Goal: Register for event/course

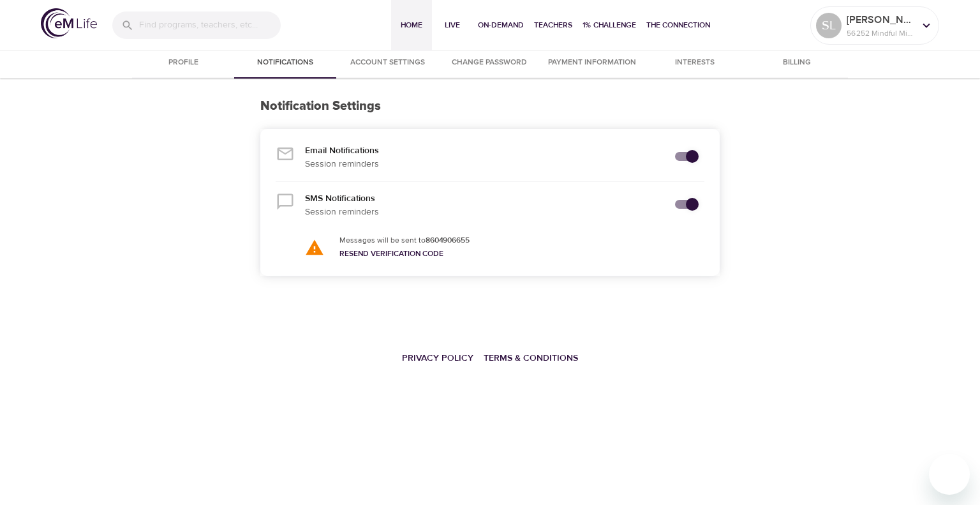
click at [416, 25] on span "Home" at bounding box center [411, 25] width 31 height 13
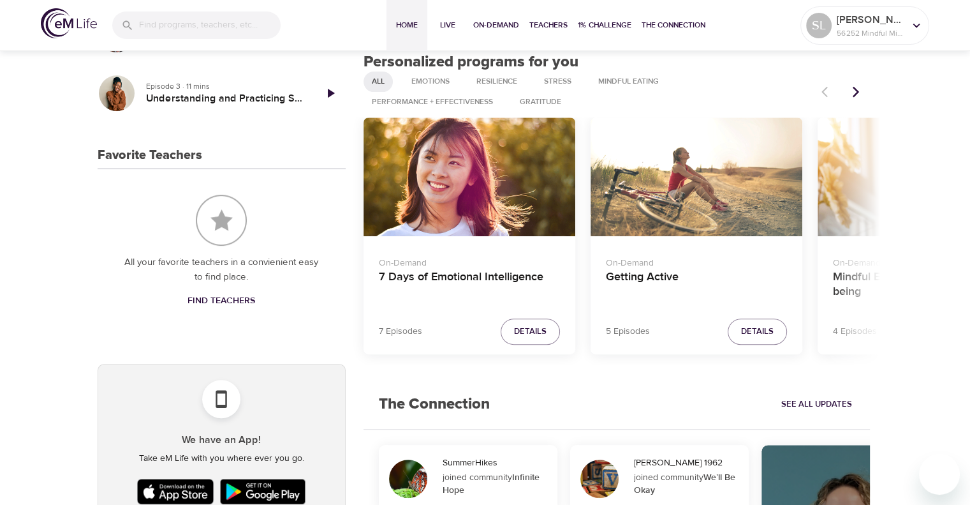
scroll to position [510, 0]
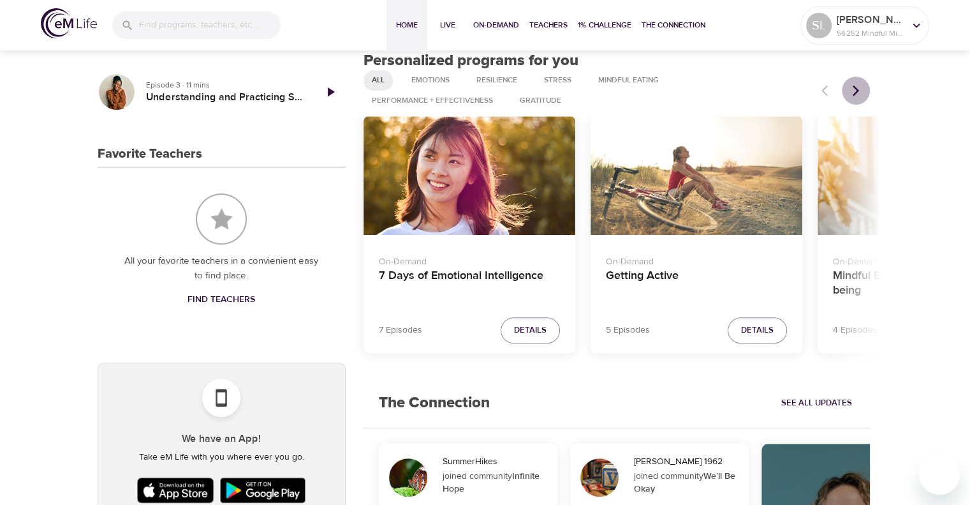
drag, startPoint x: 852, startPoint y: 87, endPoint x: 828, endPoint y: 123, distance: 43.2
click at [852, 88] on icon "Next items" at bounding box center [856, 90] width 13 height 13
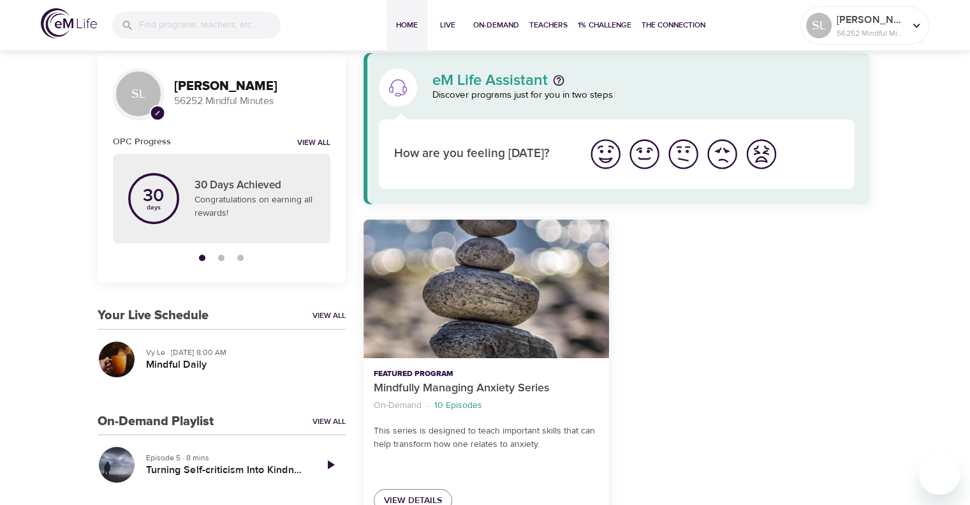
scroll to position [0, 0]
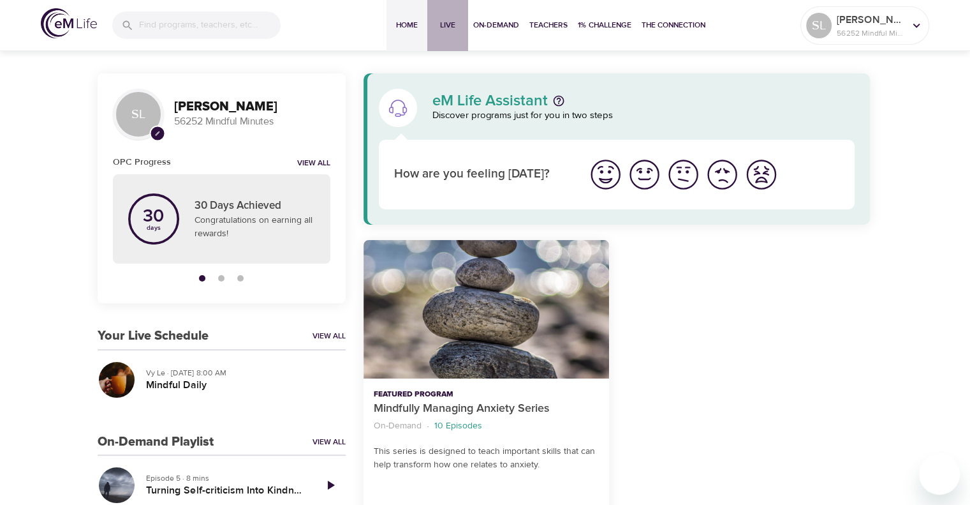
click at [444, 22] on span "Live" at bounding box center [448, 25] width 31 height 13
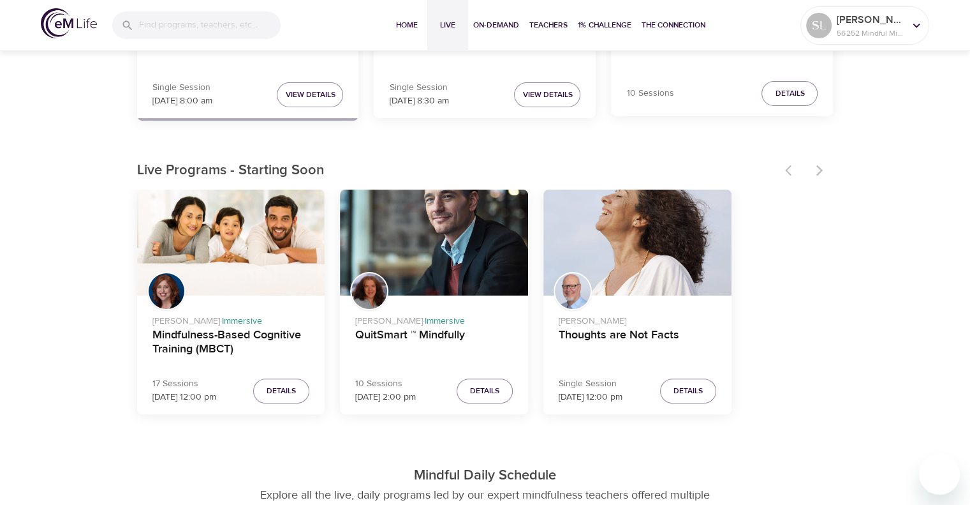
scroll to position [319, 0]
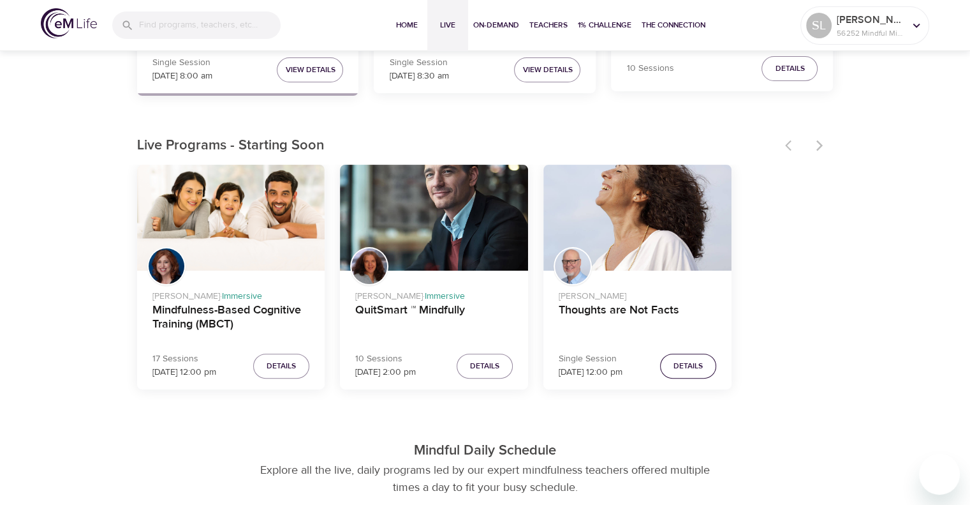
click at [677, 355] on button "Details" at bounding box center [688, 365] width 56 height 25
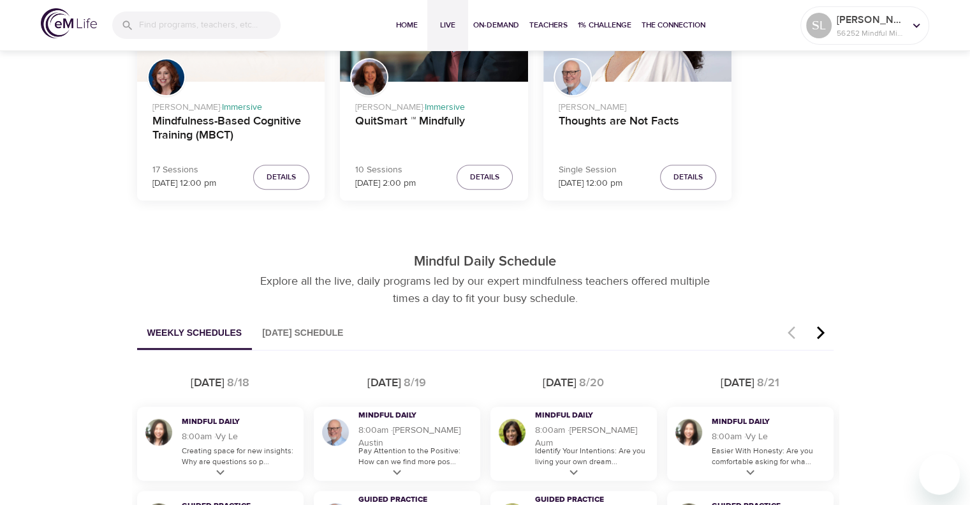
scroll to position [510, 0]
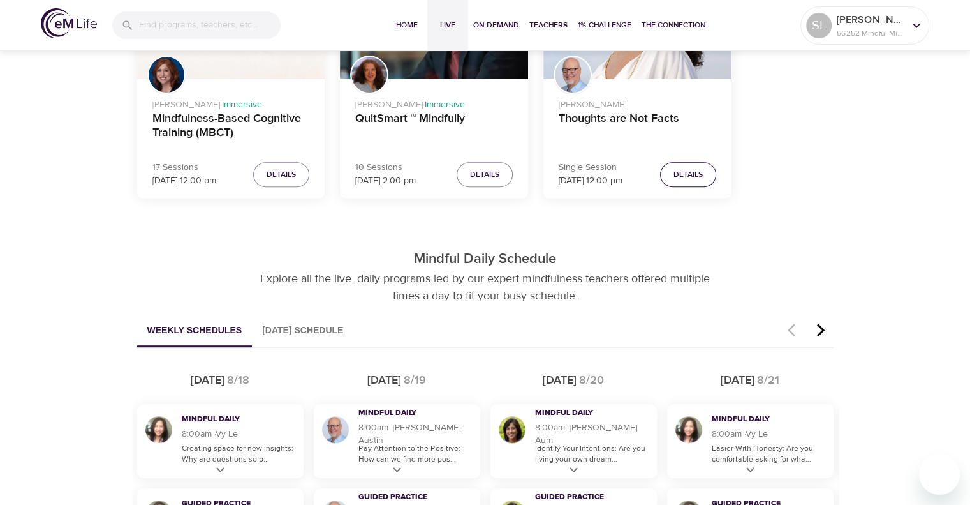
click at [694, 178] on span "Details" at bounding box center [688, 174] width 29 height 13
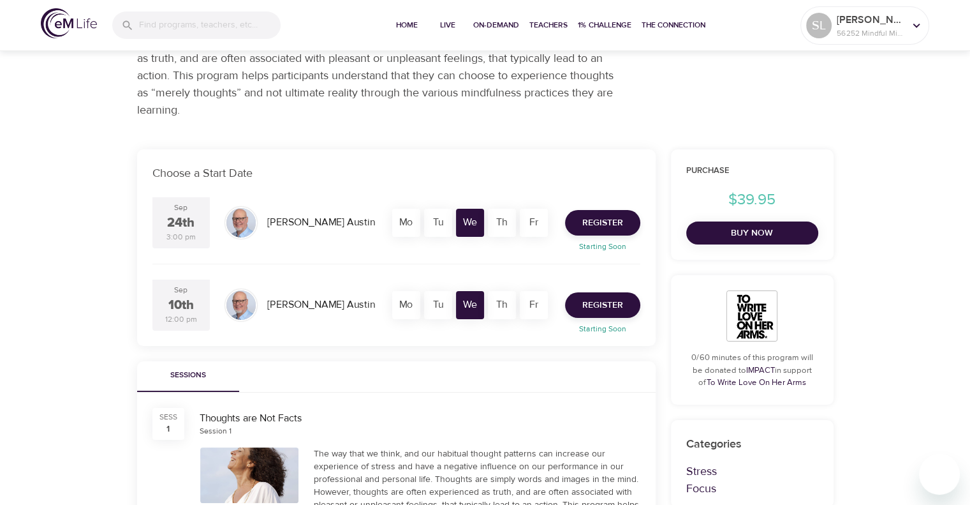
scroll to position [128, 0]
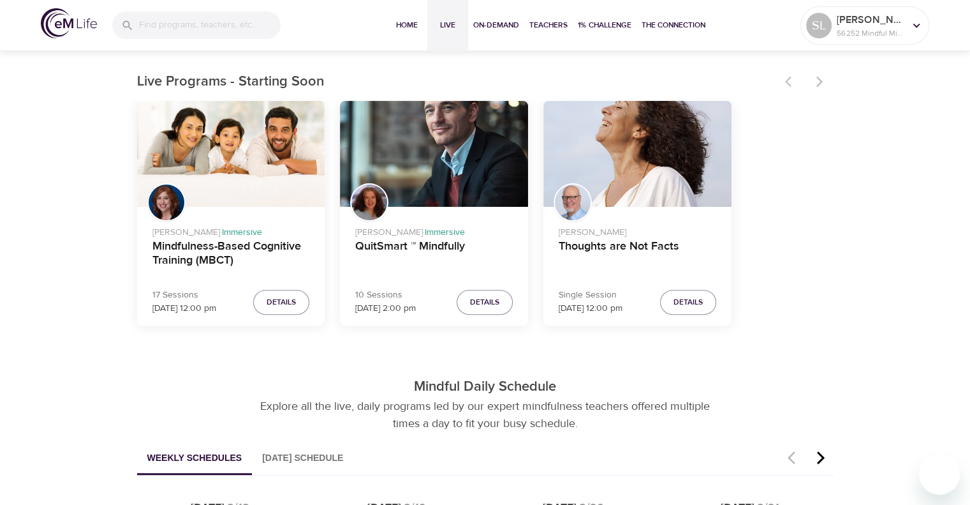
scroll to position [255, 0]
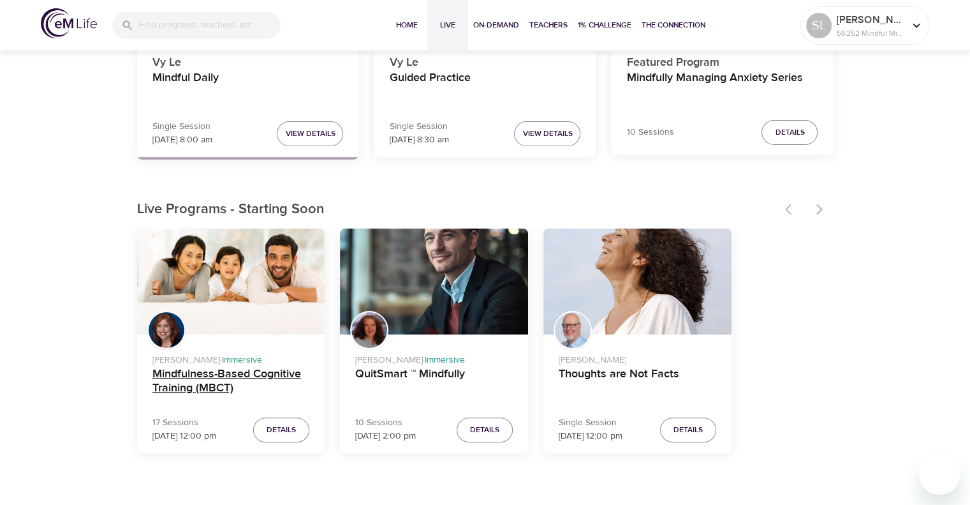
click at [248, 373] on h4 "Mindfulness-Based Cognitive Training (MBCT)" at bounding box center [231, 382] width 158 height 31
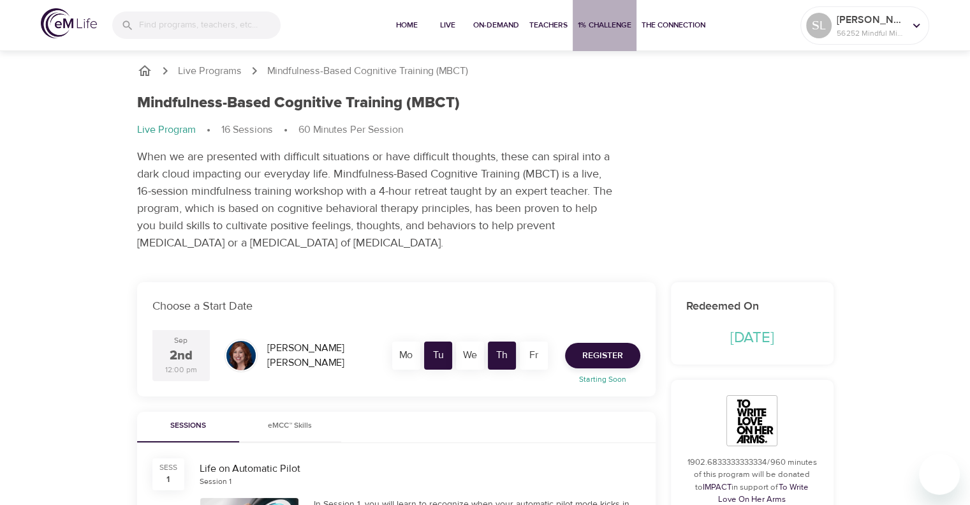
click at [605, 24] on span "1% Challenge" at bounding box center [605, 25] width 54 height 13
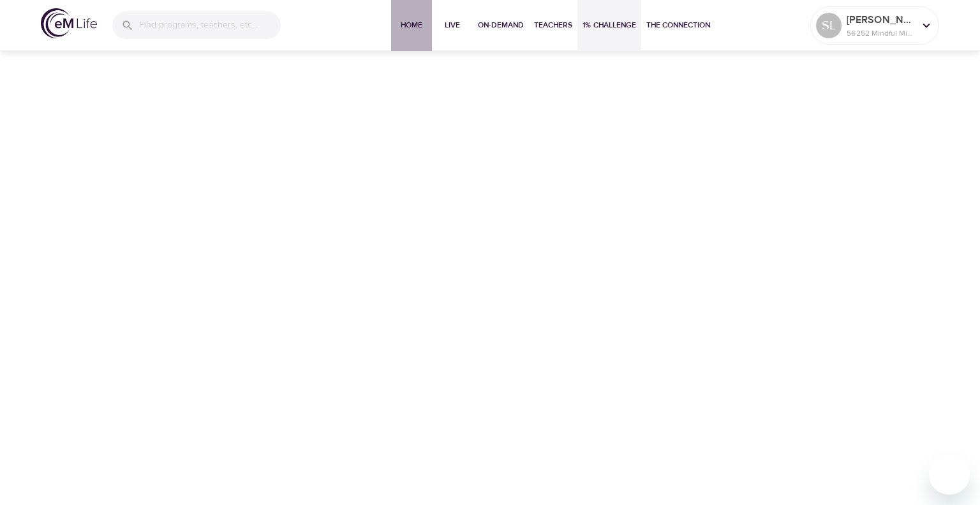
drag, startPoint x: 407, startPoint y: 27, endPoint x: 406, endPoint y: 43, distance: 15.4
click at [407, 28] on span "Home" at bounding box center [411, 25] width 31 height 13
